Goal: Transaction & Acquisition: Purchase product/service

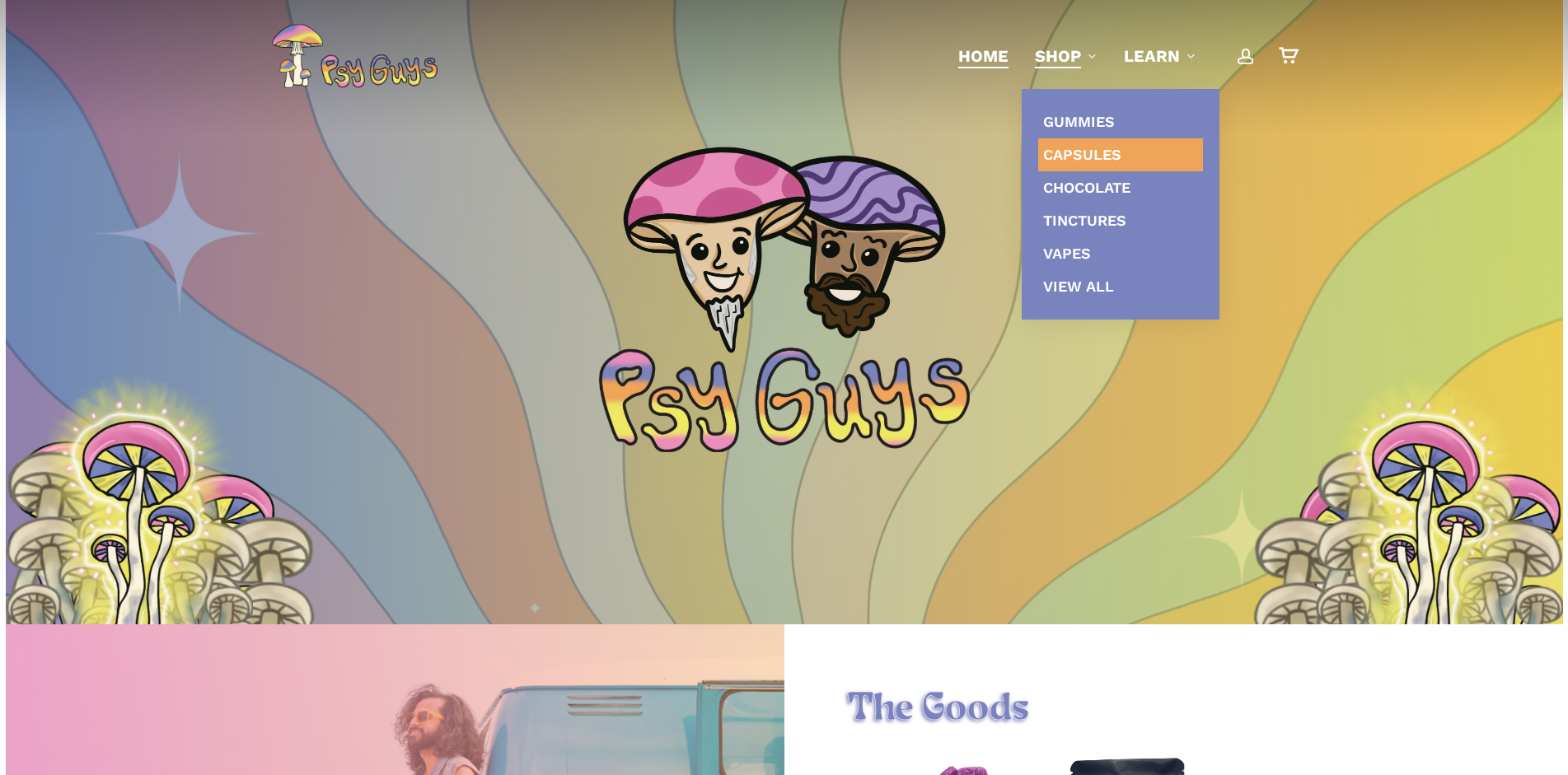
click at [1057, 153] on span "Capsules" at bounding box center [1081, 155] width 78 height 17
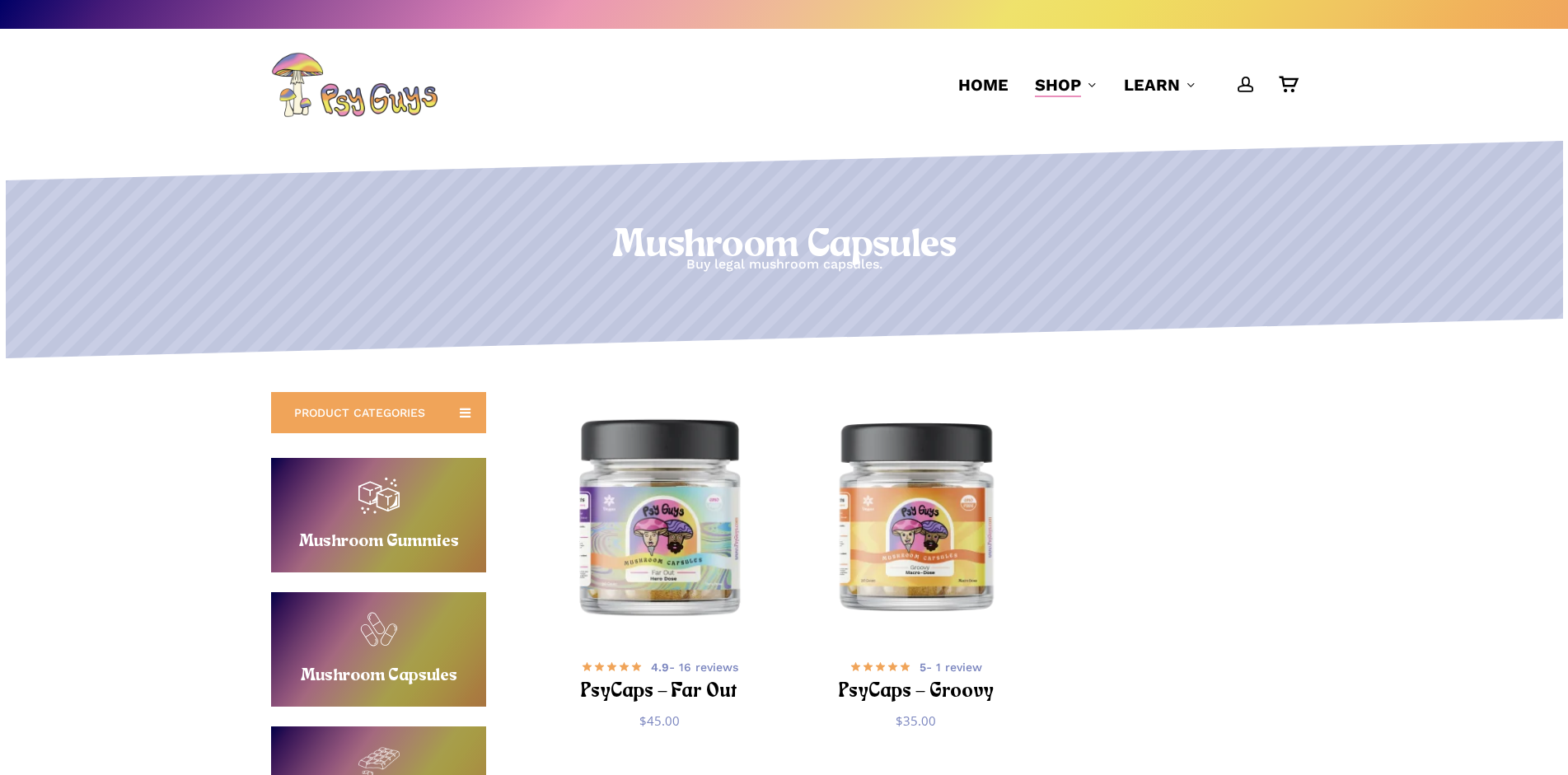
click at [630, 447] on img "PsyCaps - Far Out" at bounding box center [659, 516] width 251 height 251
